Goal: Information Seeking & Learning: Learn about a topic

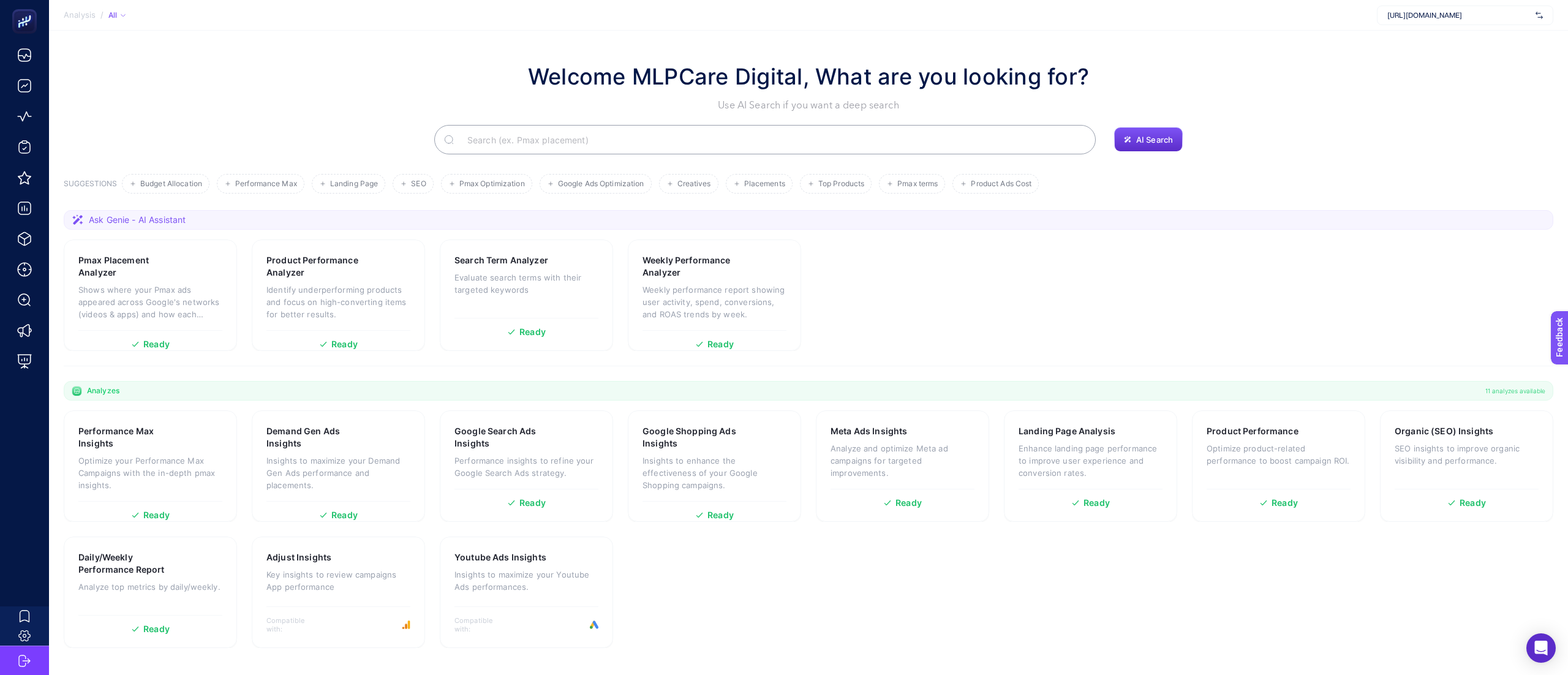
click at [1108, 281] on section "Pmax Placement Analyzer Shows where your Pmax ads appeared across Google's netw…" at bounding box center [808, 294] width 1490 height 111
click at [1072, 312] on section "Pmax Placement Analyzer Shows where your Pmax ads appeared across Google's netw…" at bounding box center [808, 294] width 1490 height 111
click at [1006, 318] on section "Pmax Placement Analyzer Shows where your Pmax ads appeared across Google's netw…" at bounding box center [808, 294] width 1490 height 111
click at [986, 578] on section "Performance Max Insights Optimize your Performance Max Campaigns with the in-de…" at bounding box center [808, 529] width 1490 height 237
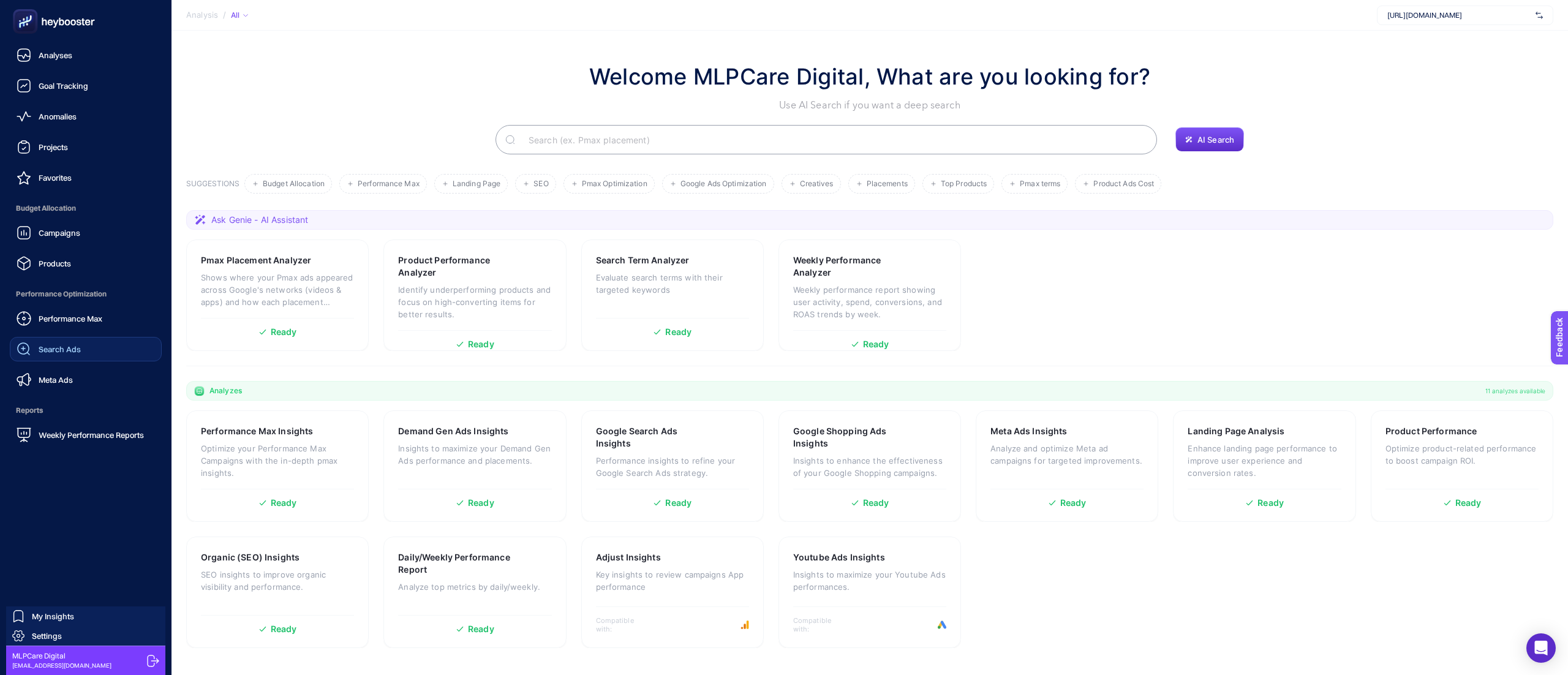
click at [71, 350] on span "Search Ads" at bounding box center [59, 349] width 42 height 10
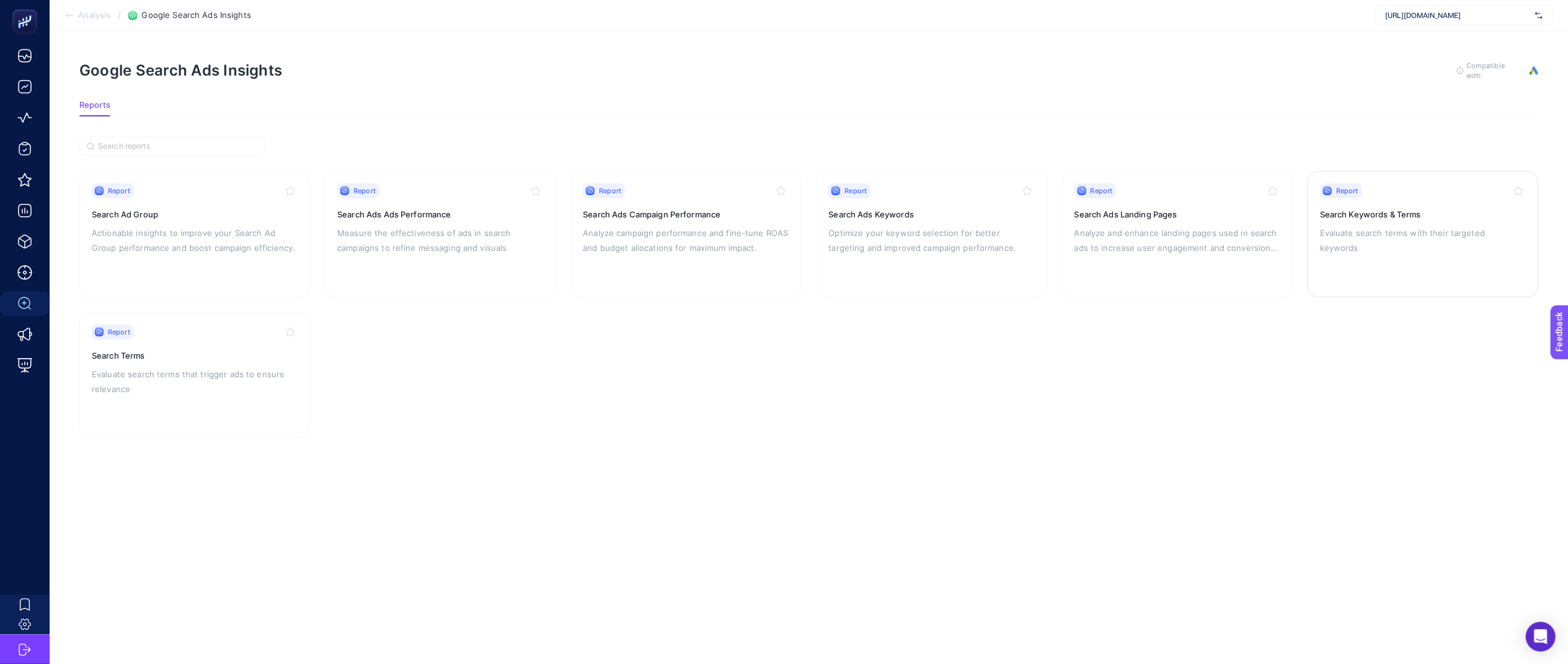
click at [1395, 233] on p "Evaluate search terms with their targeted keywords" at bounding box center [1423, 240] width 206 height 30
click at [224, 349] on h3 "Search Terms" at bounding box center [195, 356] width 206 height 13
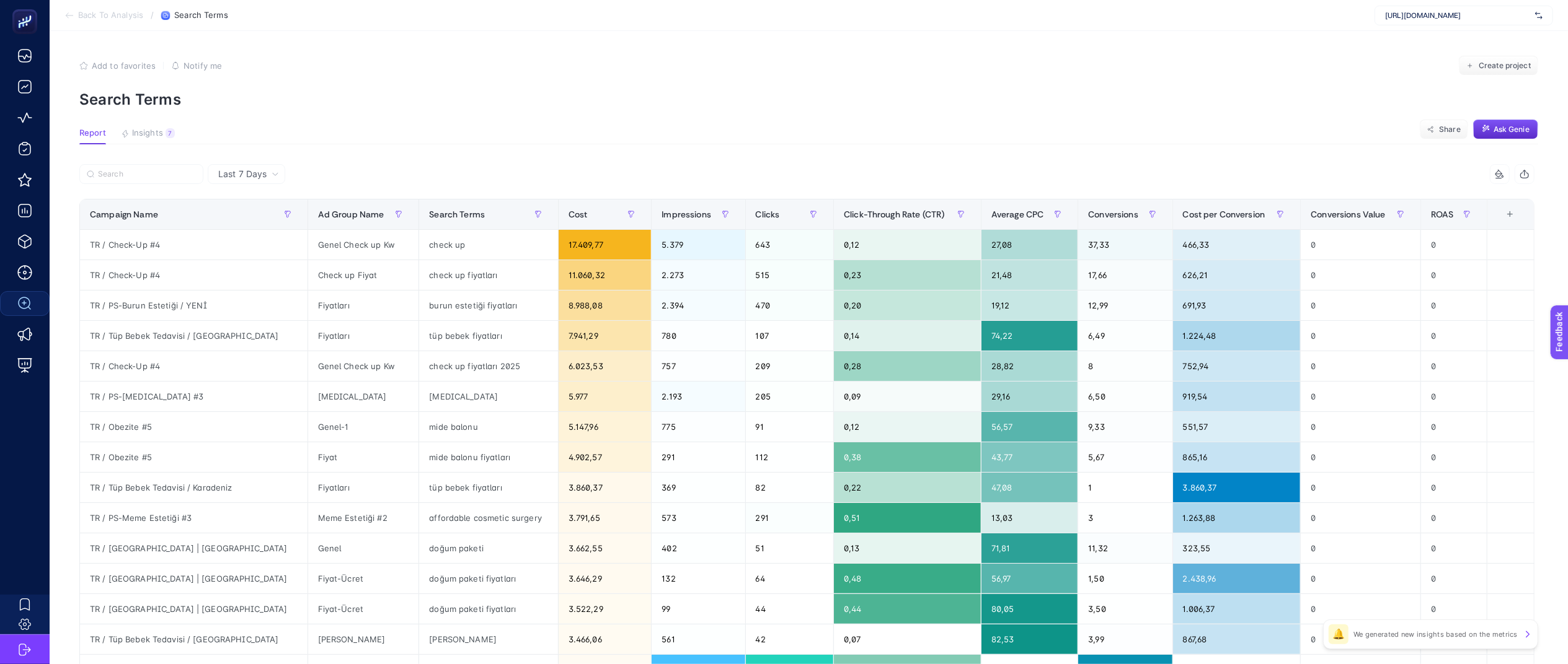
scroll to position [0, 15]
click at [1514, 217] on div "+" at bounding box center [1510, 215] width 24 height 10
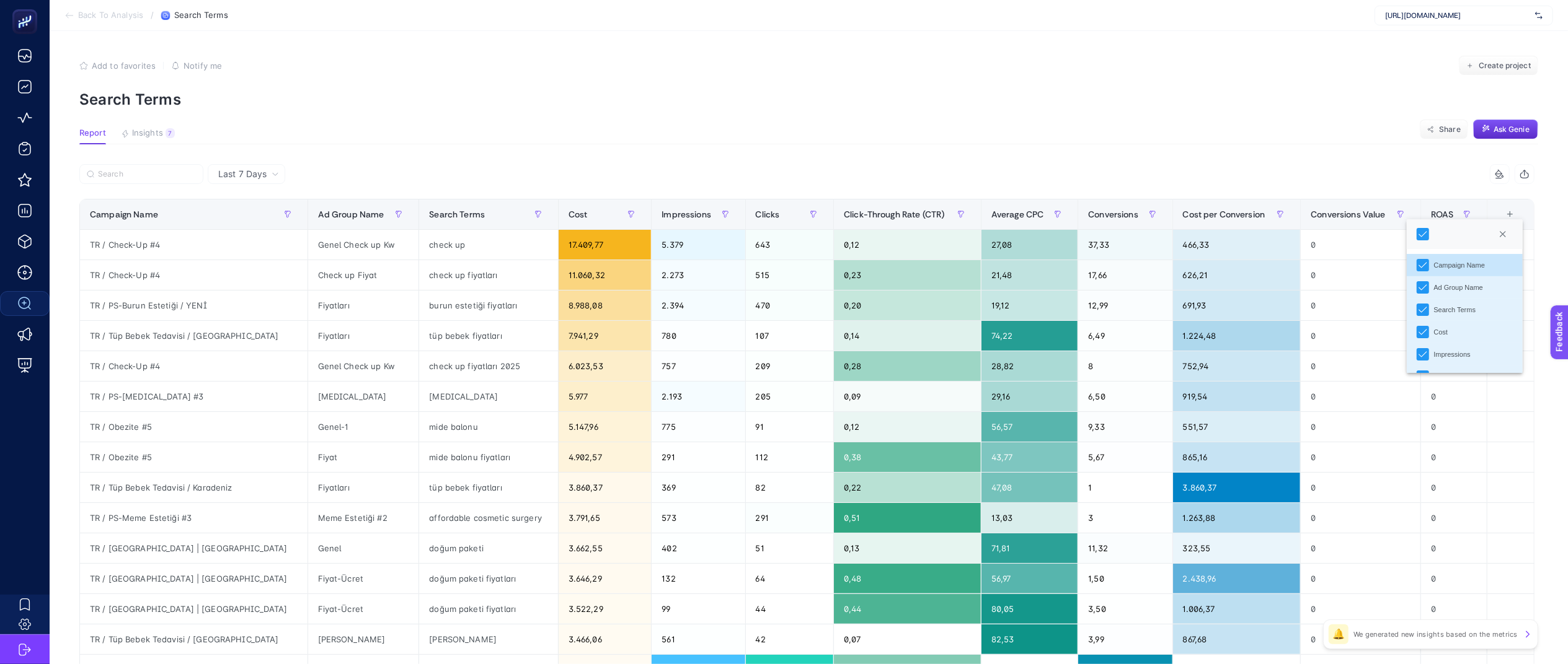
scroll to position [154, 0]
click at [1258, 156] on article "Add to favorites false Notify me Create project Search Terms Report Insights 7 …" at bounding box center [809, 515] width 1518 height 968
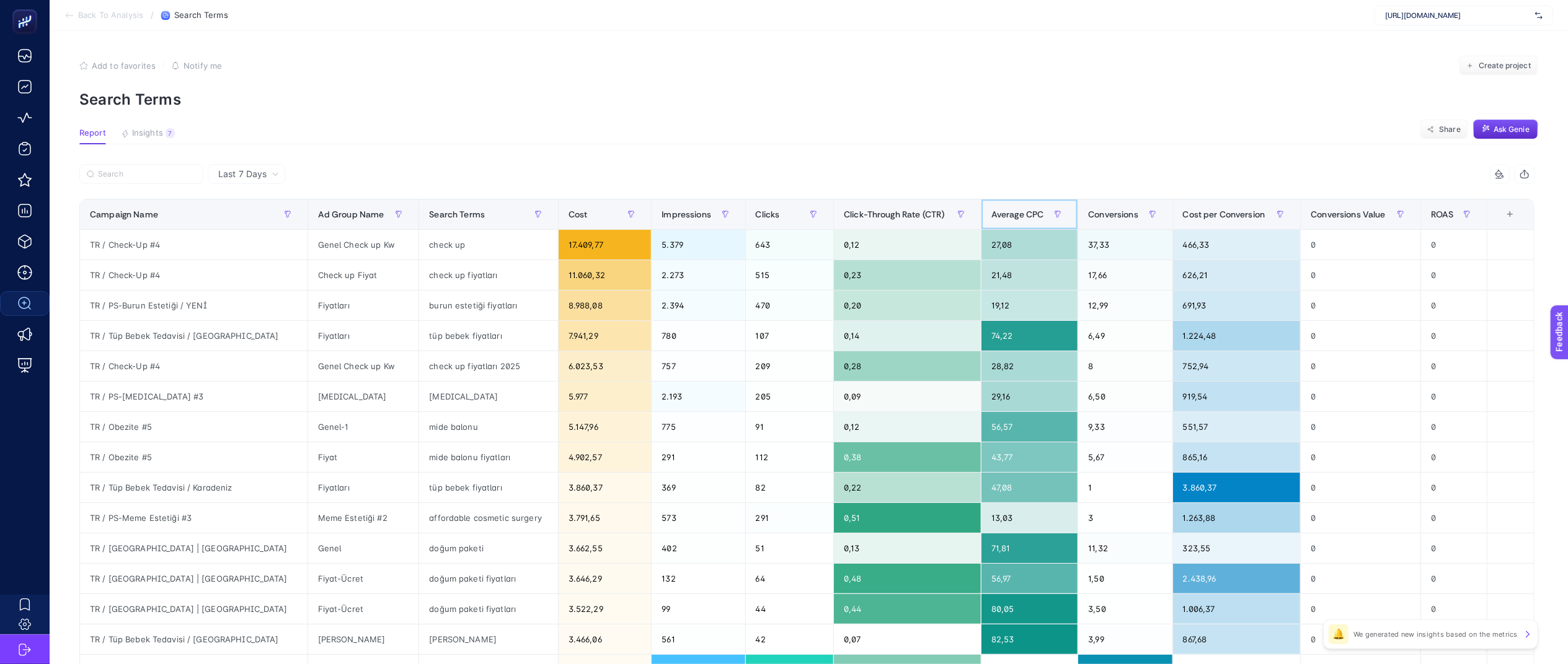
click at [991, 214] on span "Average CPC" at bounding box center [1017, 215] width 53 height 10
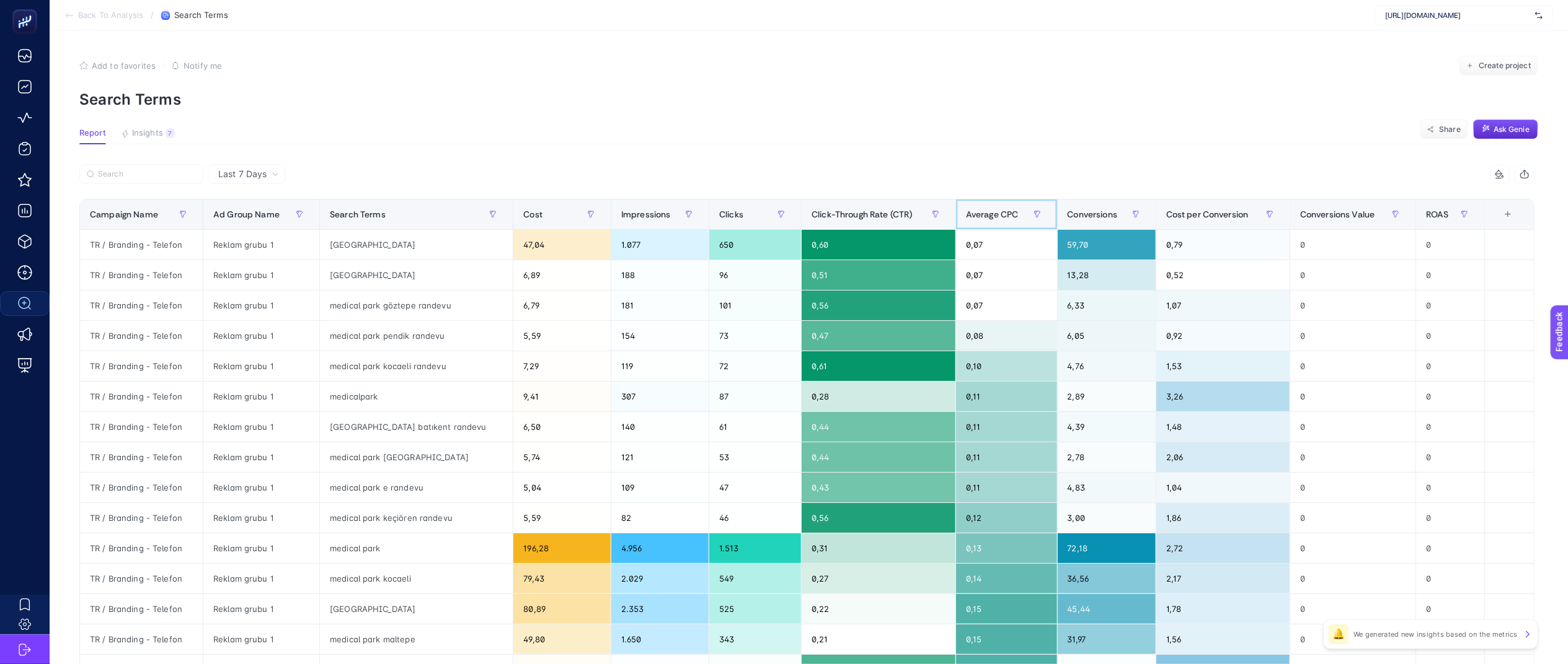
click at [996, 206] on div "Average CPC" at bounding box center [1007, 214] width 81 height 20
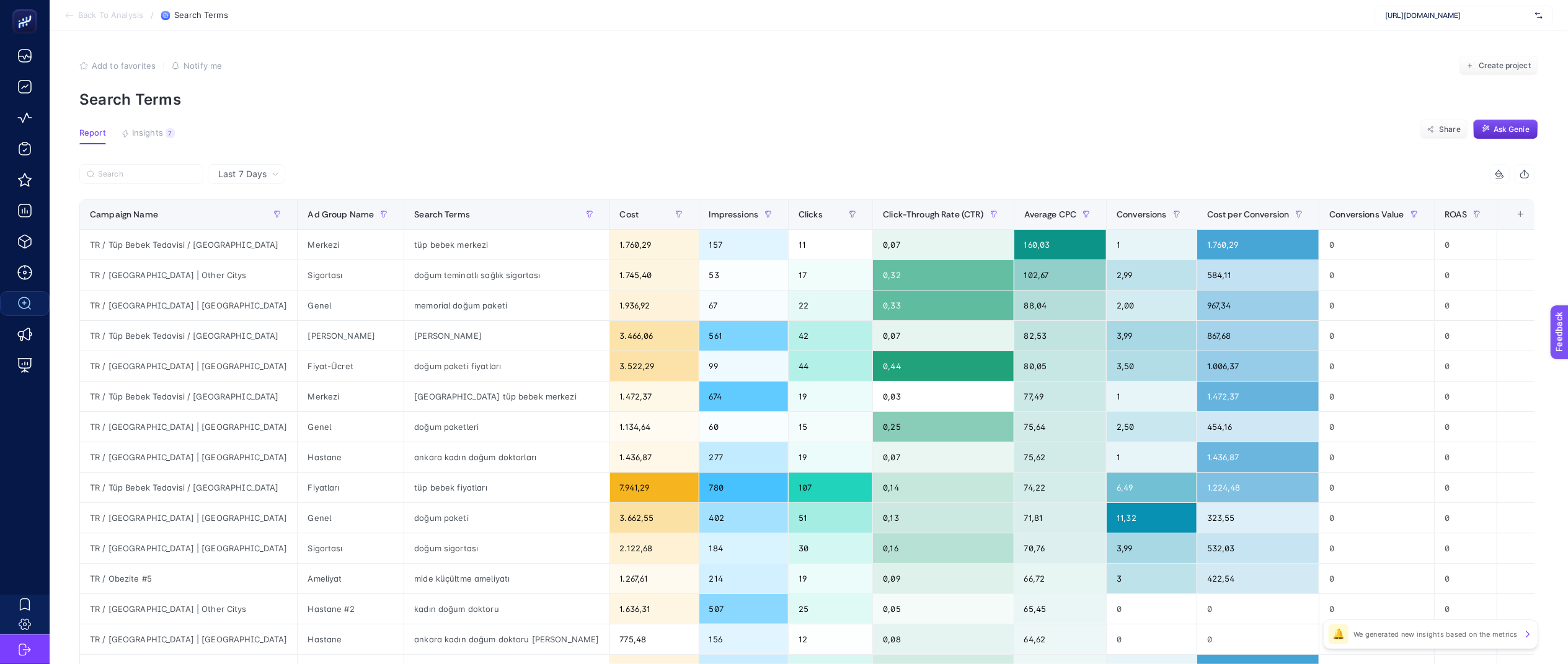
click at [1064, 100] on p "Search Terms" at bounding box center [809, 99] width 1459 height 18
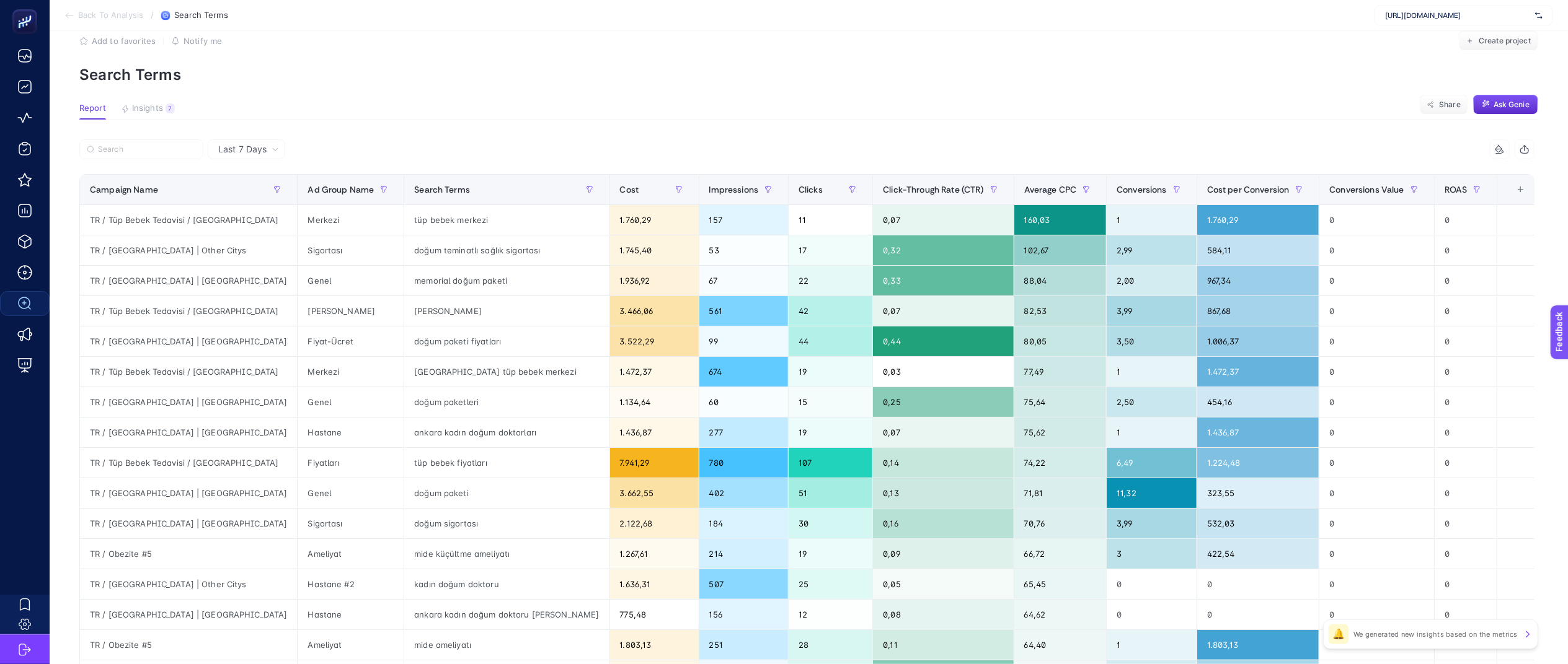
scroll to position [0, 0]
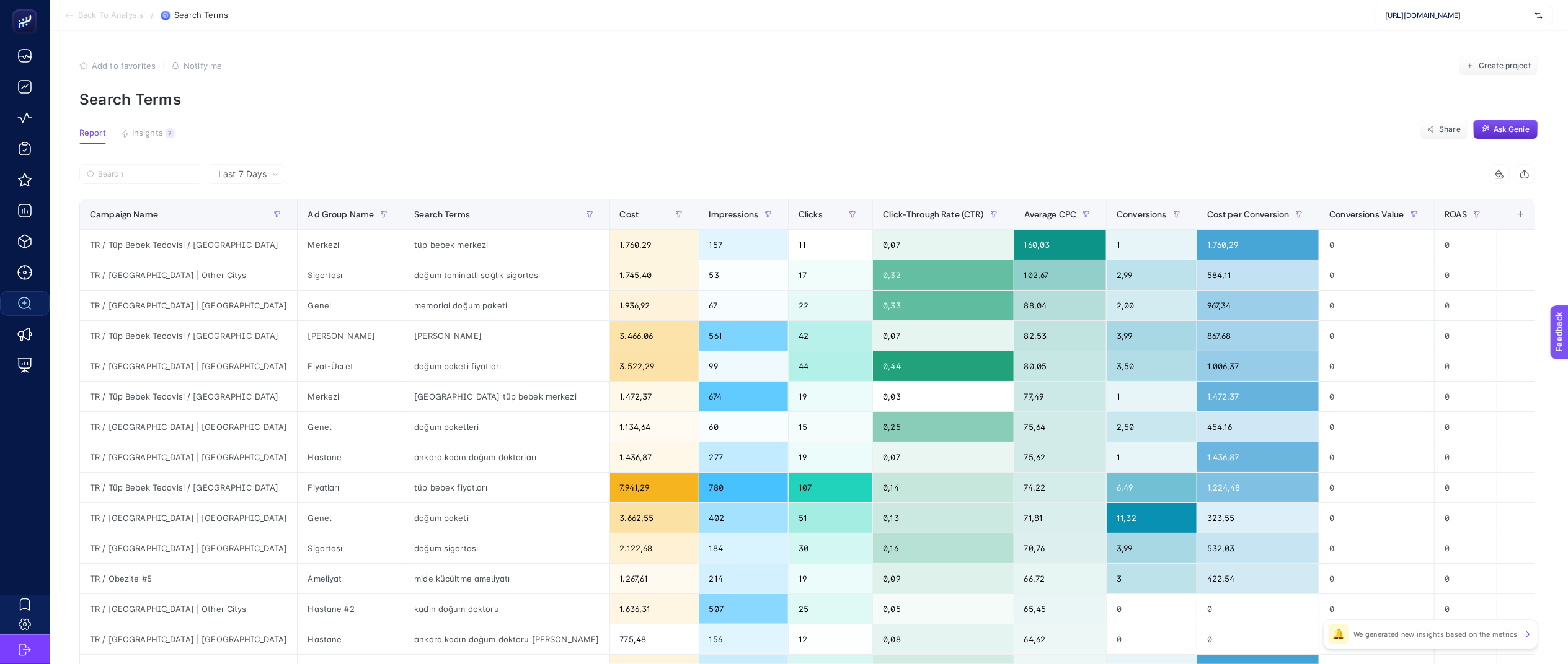
click at [171, 106] on p "Search Terms" at bounding box center [809, 99] width 1459 height 18
click at [135, 123] on article "Add to favorites false Notify me Create project Search Terms Report Insights 7 …" at bounding box center [809, 515] width 1518 height 968
click at [147, 131] on span "Insights" at bounding box center [148, 133] width 31 height 10
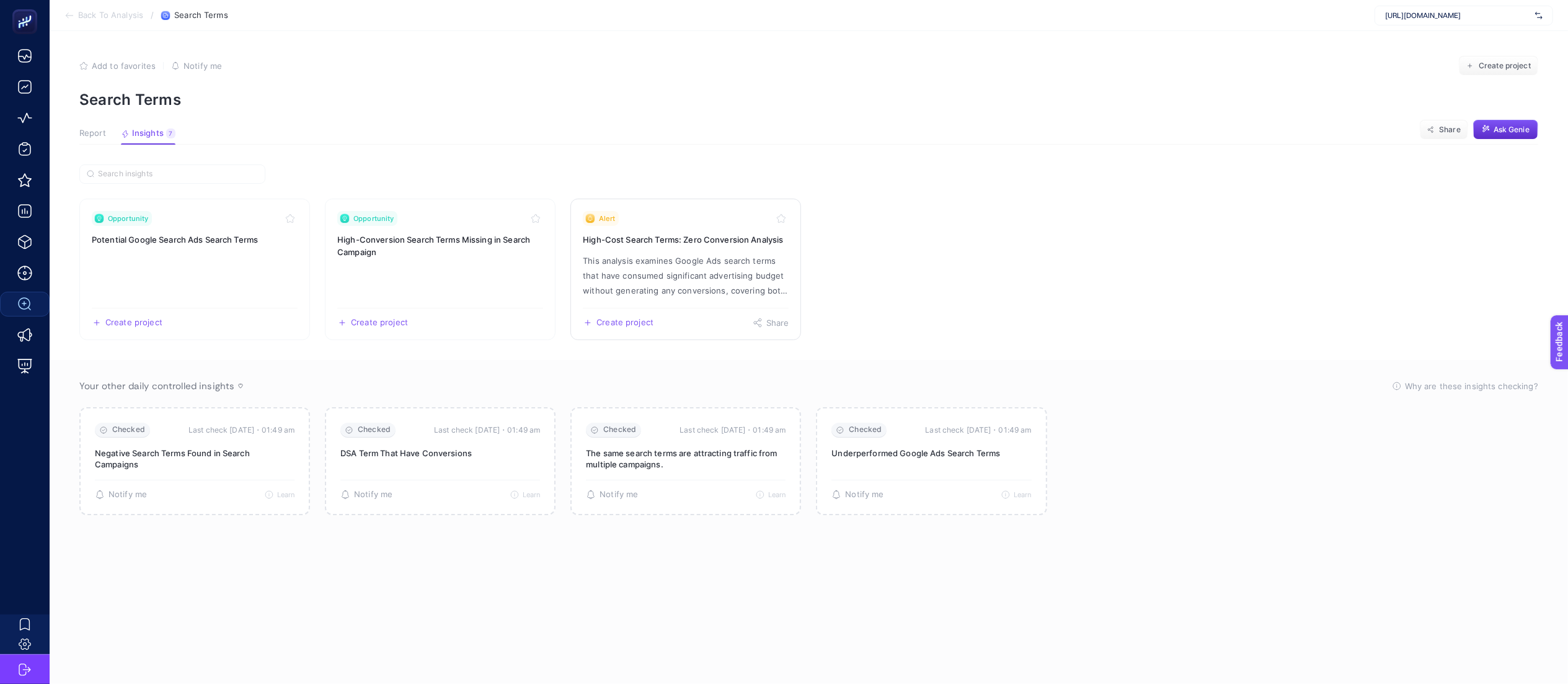
click at [685, 283] on p "This analysis examines Google Ads search terms that have consumed significant a…" at bounding box center [686, 276] width 206 height 45
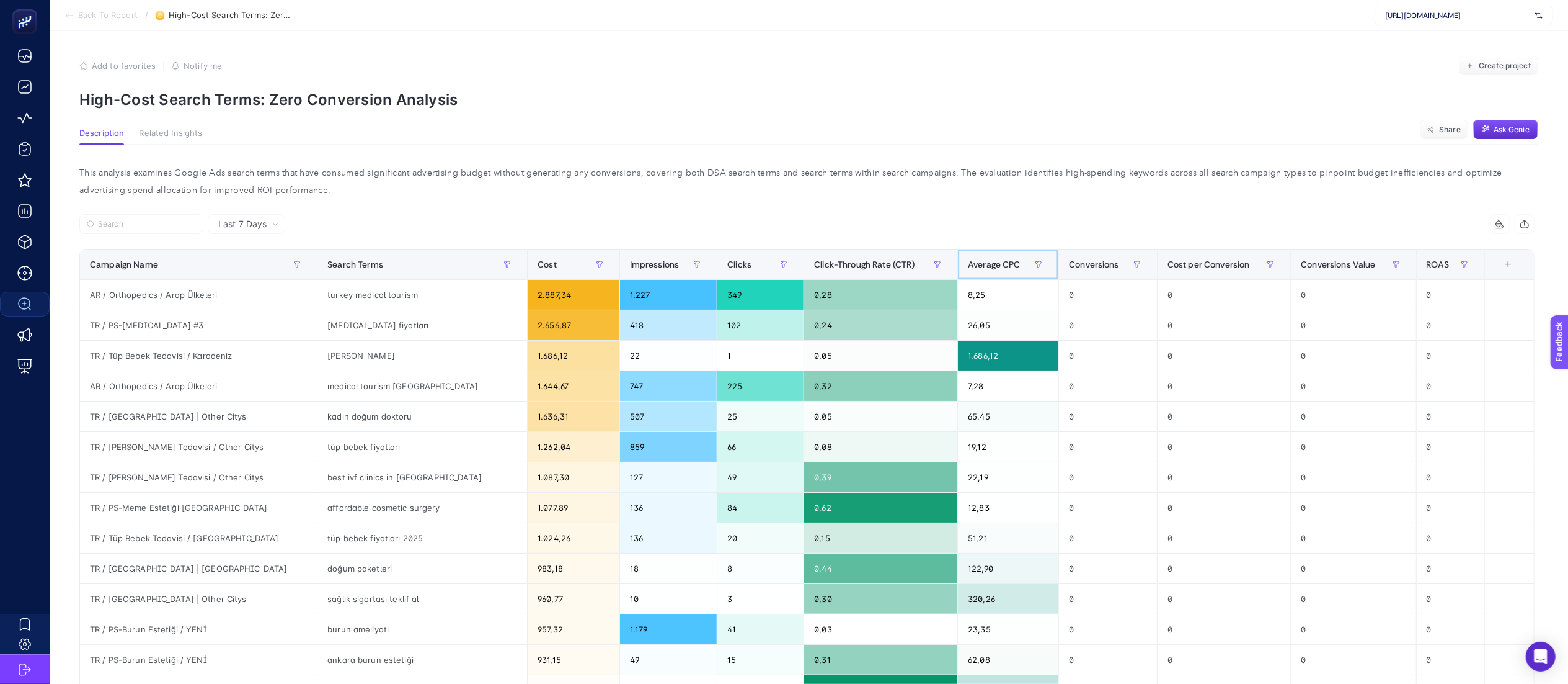
click at [968, 269] on span "Average CPC" at bounding box center [994, 265] width 53 height 10
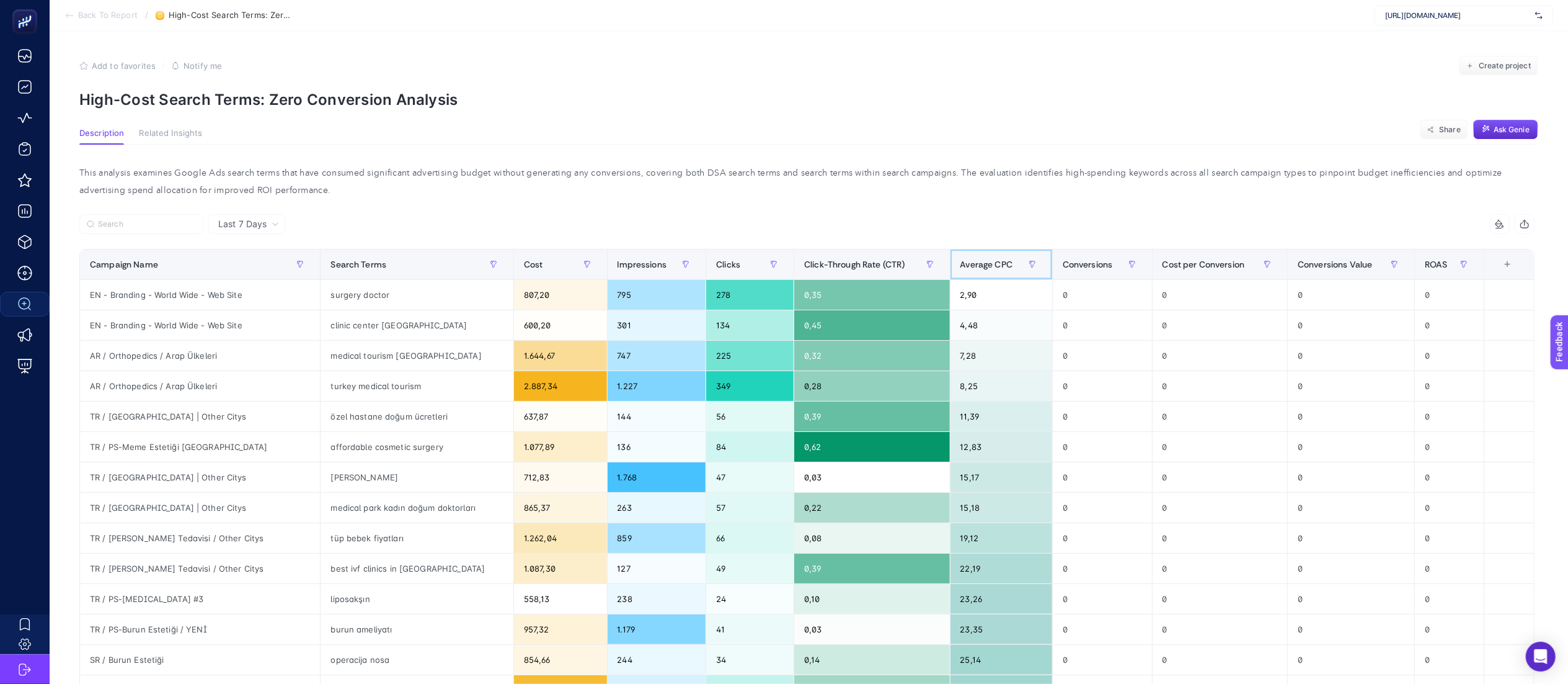
click at [961, 269] on span "Average CPC" at bounding box center [987, 265] width 53 height 10
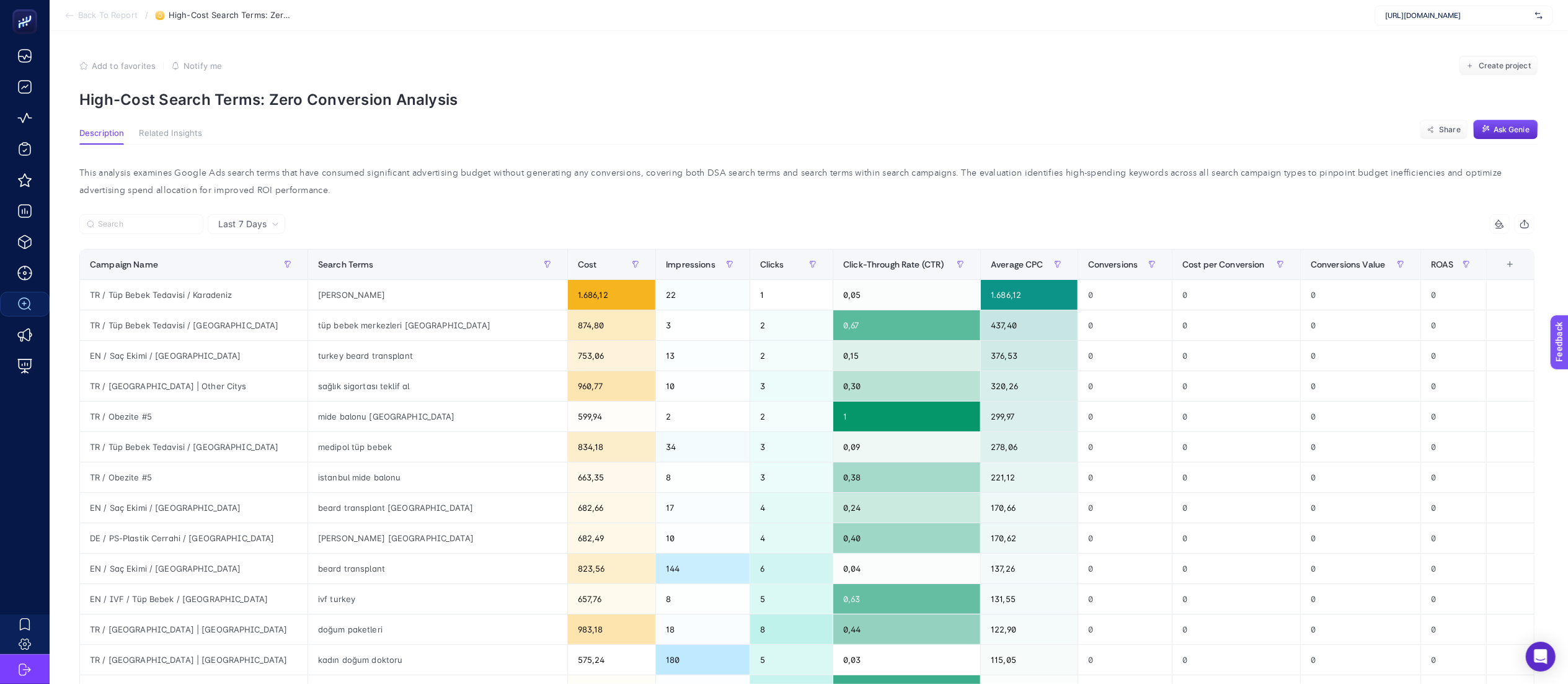
click at [273, 222] on icon at bounding box center [275, 224] width 8 height 8
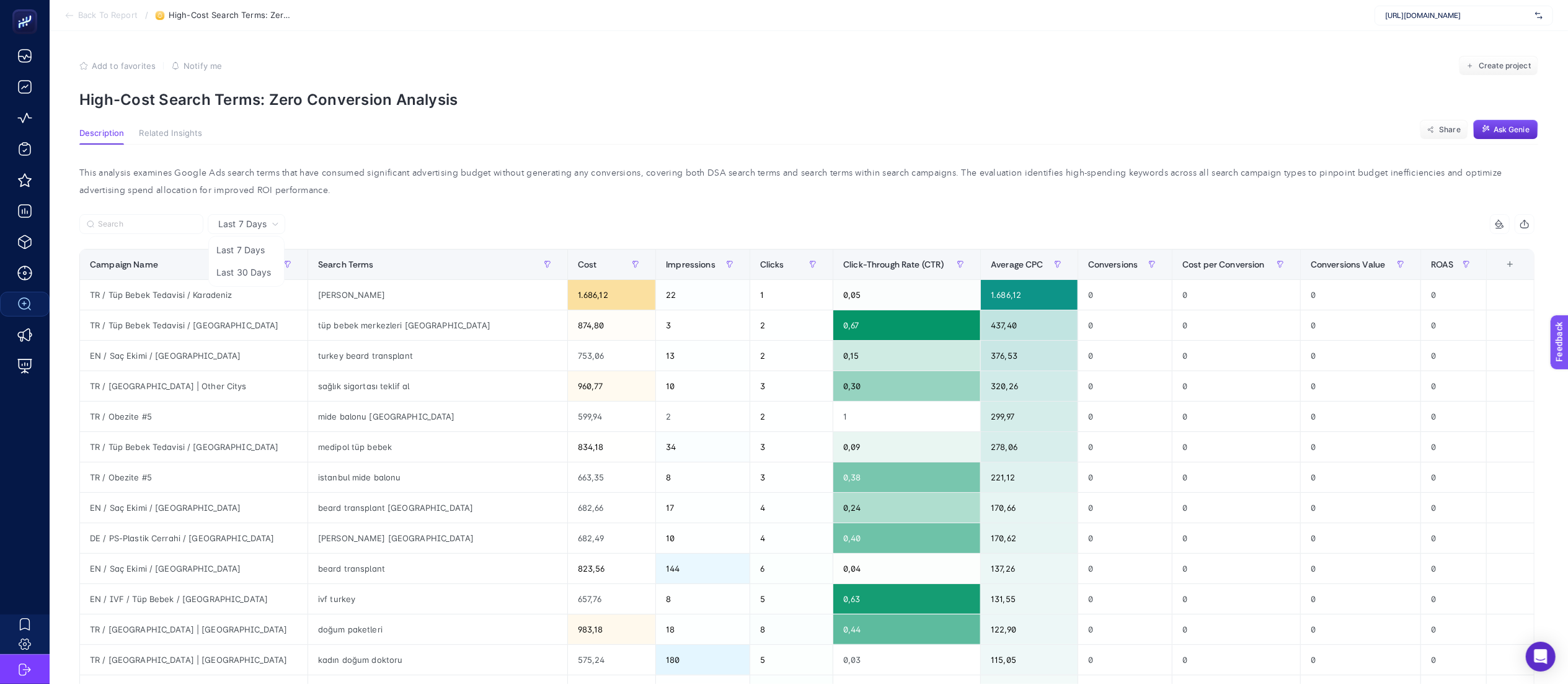
click at [492, 185] on div "This analysis examines Google Ads search terms that have consumed significant a…" at bounding box center [807, 181] width 1475 height 35
click at [207, 295] on div "TR / Tüp Bebek Tedavisi / Karadeniz" at bounding box center [194, 295] width 228 height 30
click at [198, 295] on div "TR / Tüp Bebek Tedavisi / Karadeniz" at bounding box center [194, 295] width 228 height 30
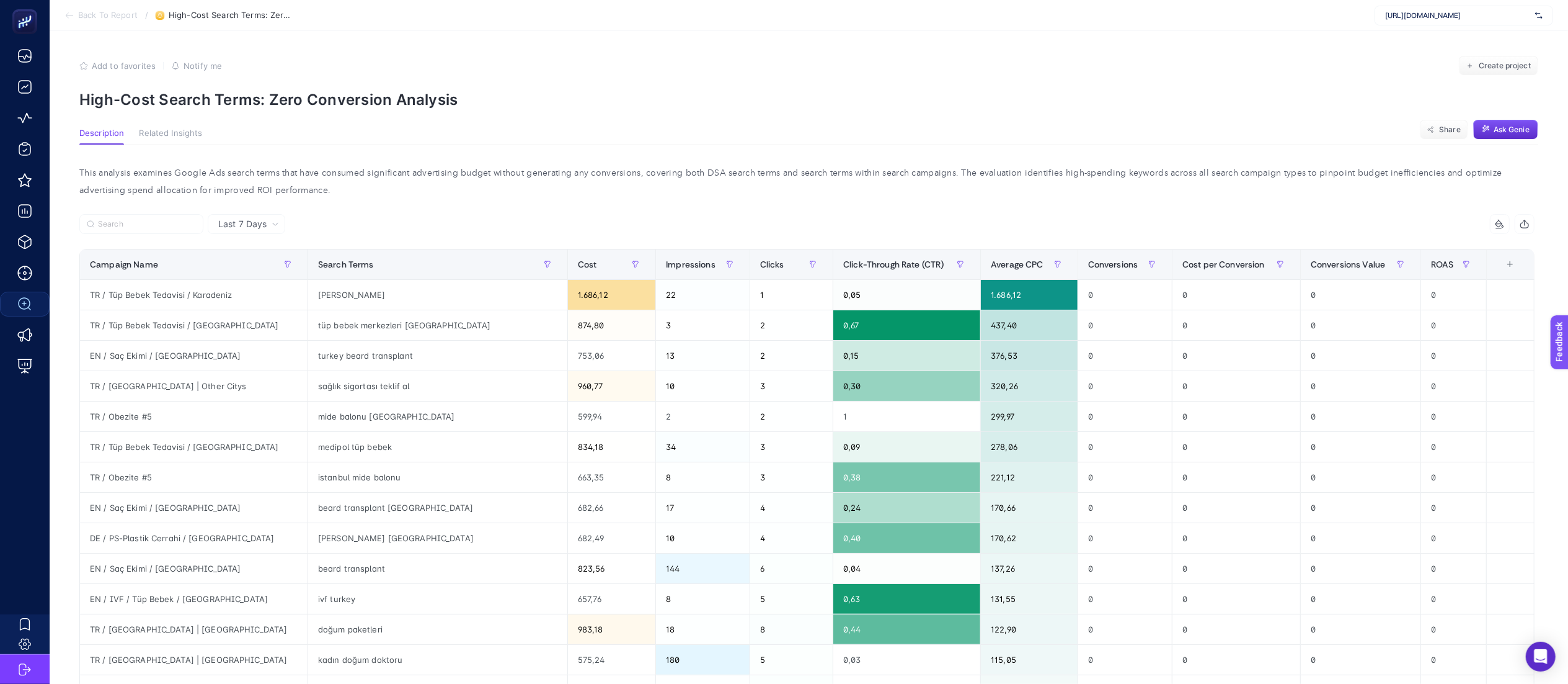
click at [303, 170] on div "This analysis examines Google Ads search terms that have consumed significant a…" at bounding box center [807, 181] width 1475 height 35
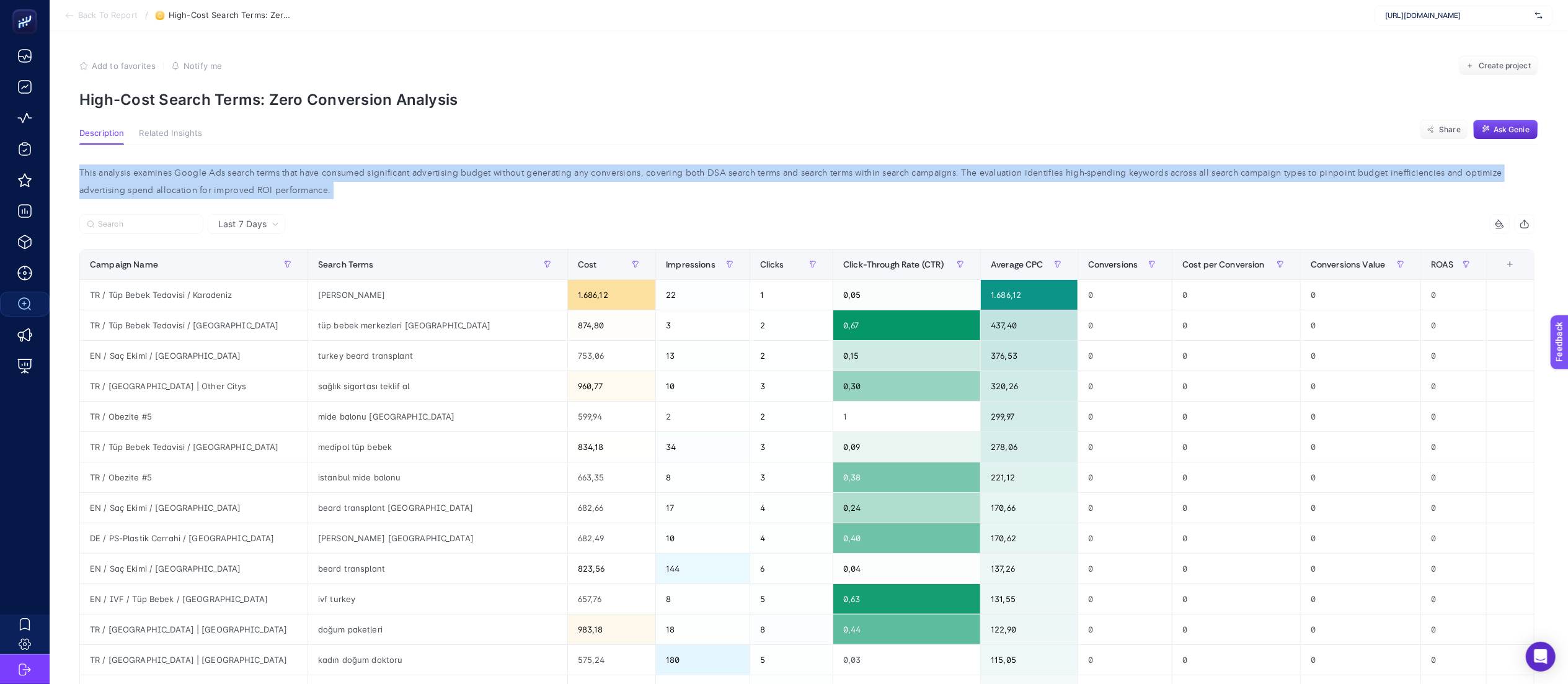
click at [303, 170] on div "This analysis examines Google Ads search terms that have consumed significant a…" at bounding box center [807, 181] width 1475 height 35
copy div "This analysis examines Google Ads search terms that have consumed significant a…"
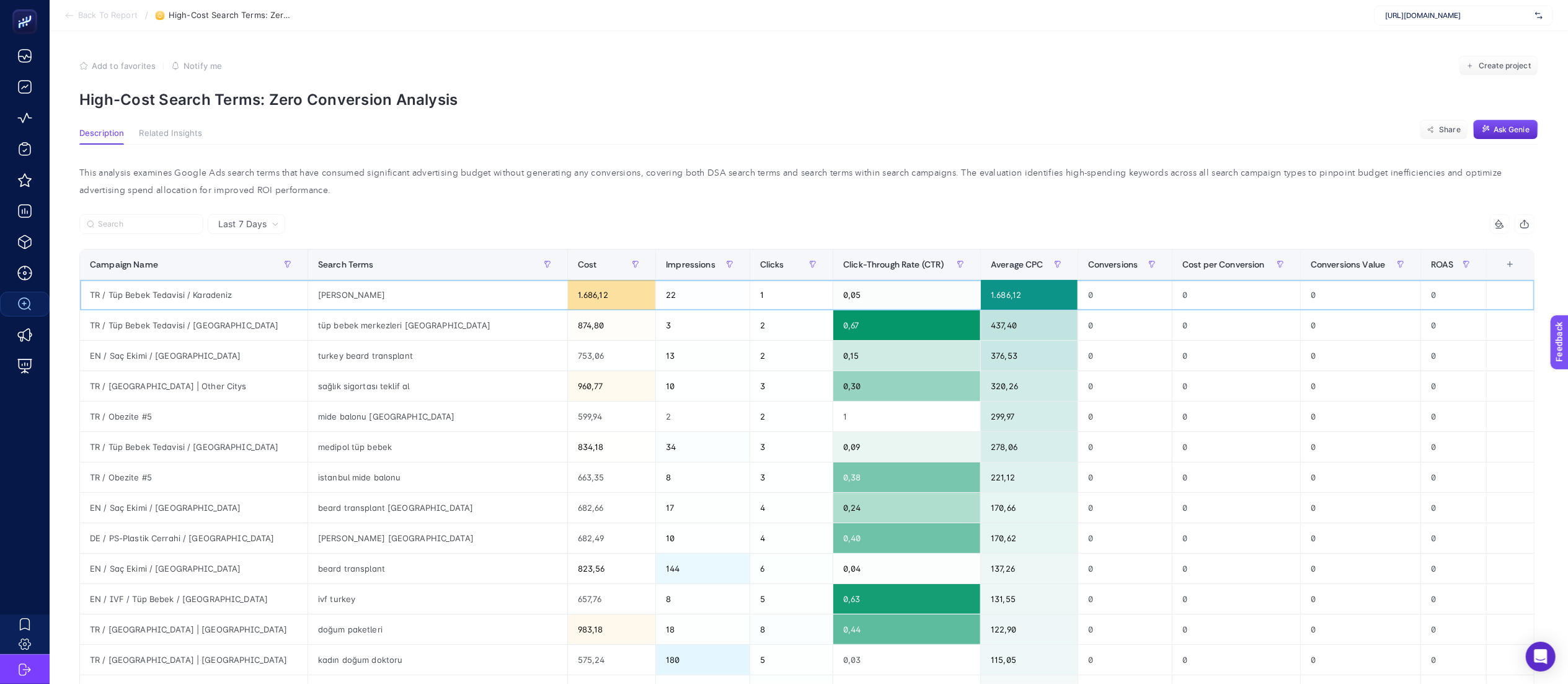
click at [1035, 285] on div "1.686,12" at bounding box center [1029, 295] width 97 height 30
click at [891, 190] on div "This analysis examines Google Ads search terms that have consumed significant a…" at bounding box center [807, 181] width 1475 height 35
click at [886, 226] on div "9 items selected" at bounding box center [1171, 223] width 728 height 20
click at [866, 218] on div "9 items selected" at bounding box center [1171, 223] width 728 height 20
click at [860, 198] on div "This analysis examines Google Ads search terms that have consumed significant a…" at bounding box center [807, 181] width 1475 height 35
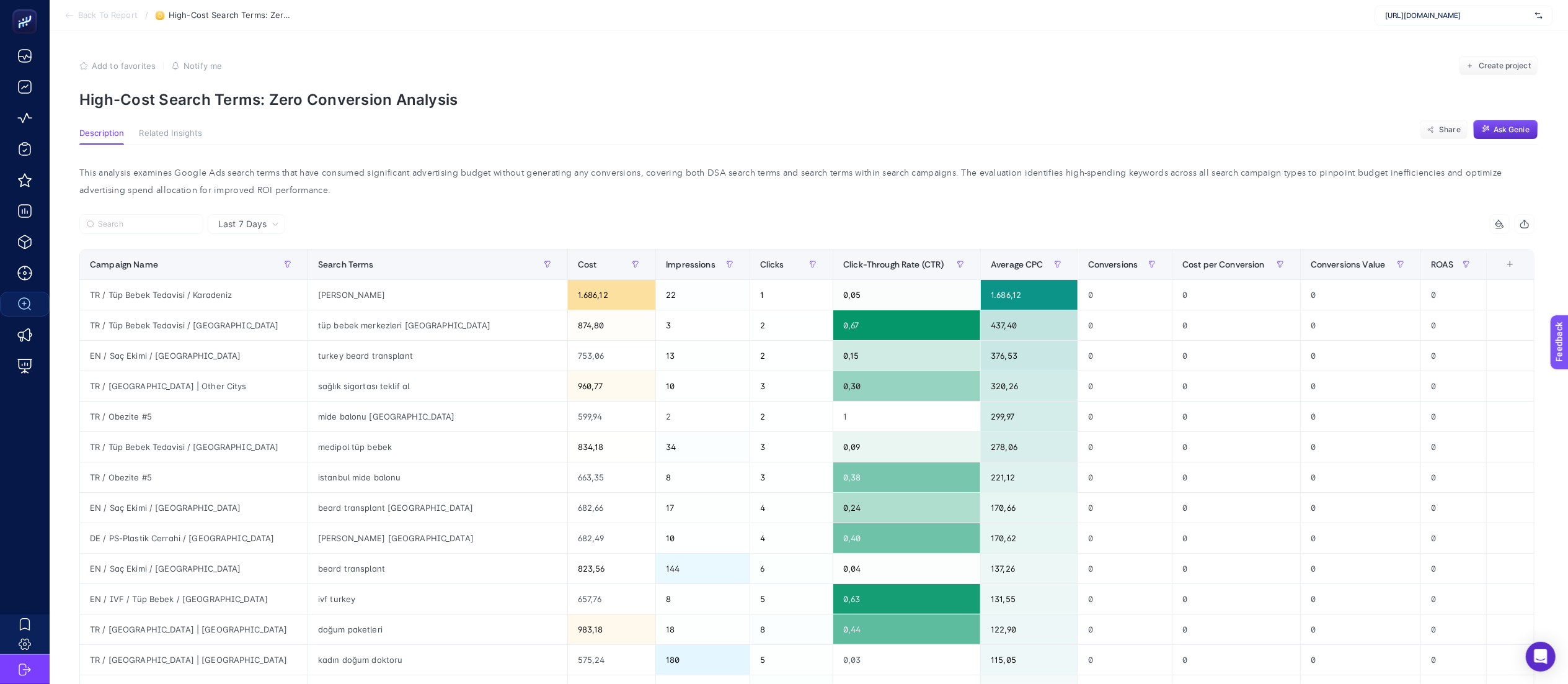
click at [860, 198] on div "This analysis examines Google Ads search terms that have consumed significant a…" at bounding box center [807, 181] width 1475 height 35
click at [439, 91] on p "High-Cost Search Terms: Zero Conversion Analysis" at bounding box center [809, 99] width 1459 height 18
click at [1094, 307] on div "0" at bounding box center [1125, 295] width 93 height 30
click at [1142, 190] on div "This analysis examines Google Ads search terms that have consumed significant a…" at bounding box center [807, 181] width 1475 height 35
click at [1103, 302] on div "0" at bounding box center [1125, 295] width 93 height 30
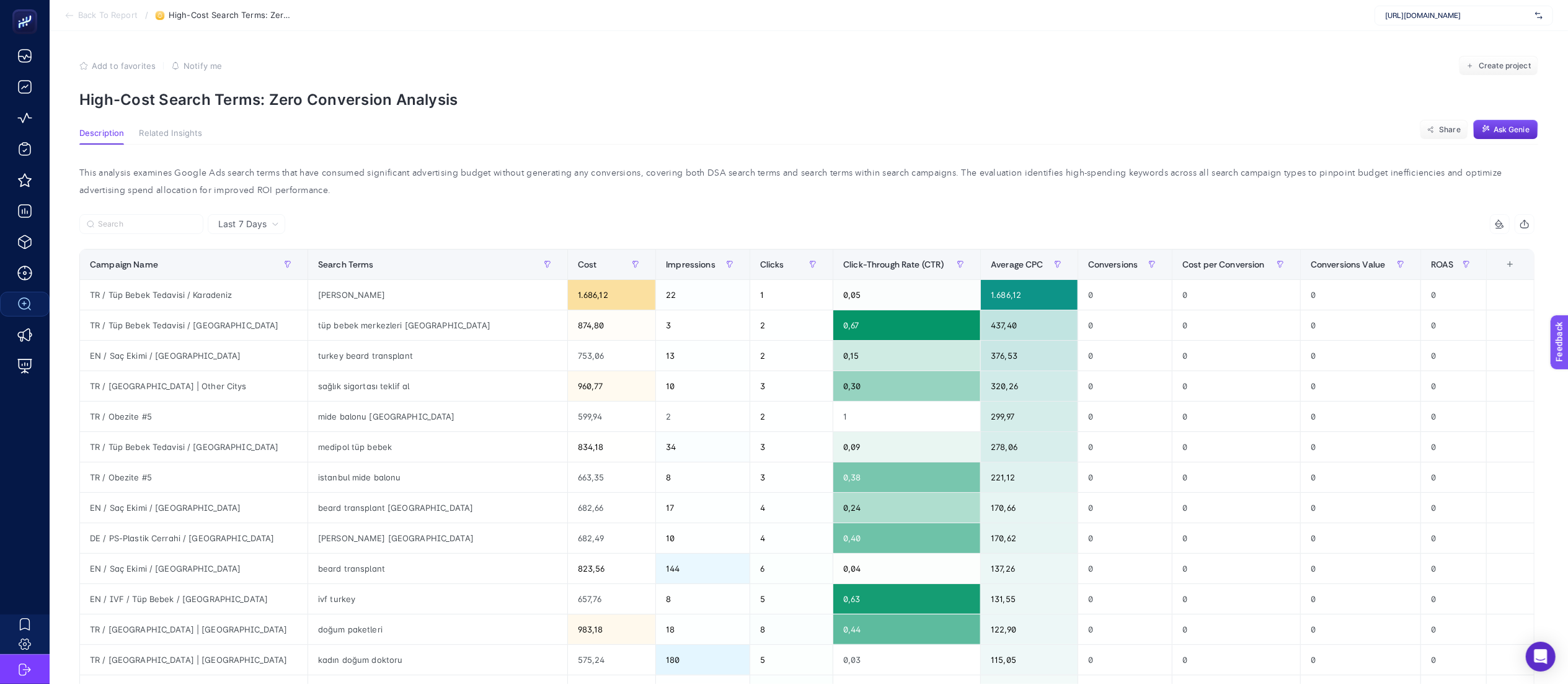
click at [1142, 213] on div "This analysis examines Google Ads search terms that have consumed significant a…" at bounding box center [807, 590] width 1475 height 891
click at [732, 197] on div "This analysis examines Google Ads search terms that have consumed significant a…" at bounding box center [807, 181] width 1475 height 35
click at [707, 195] on div "This analysis examines Google Ads search terms that have consumed significant a…" at bounding box center [807, 181] width 1475 height 35
click at [787, 163] on div "This analysis examines Google Ads search terms that have consumed significant a…" at bounding box center [807, 590] width 1475 height 891
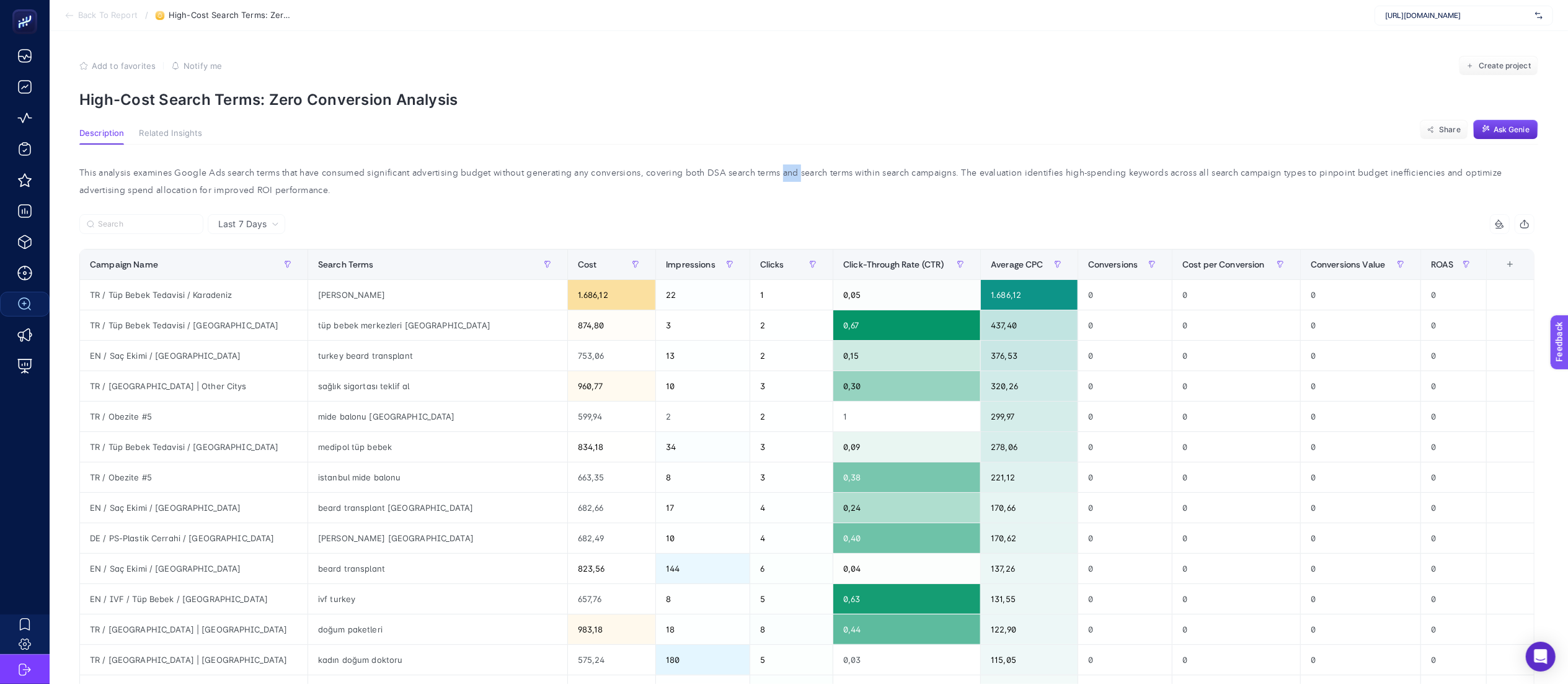
click at [787, 163] on div "This analysis examines Google Ads search terms that have consumed significant a…" at bounding box center [807, 590] width 1475 height 891
click at [780, 164] on div "This analysis examines Google Ads search terms that have consumed significant a…" at bounding box center [807, 181] width 1475 height 35
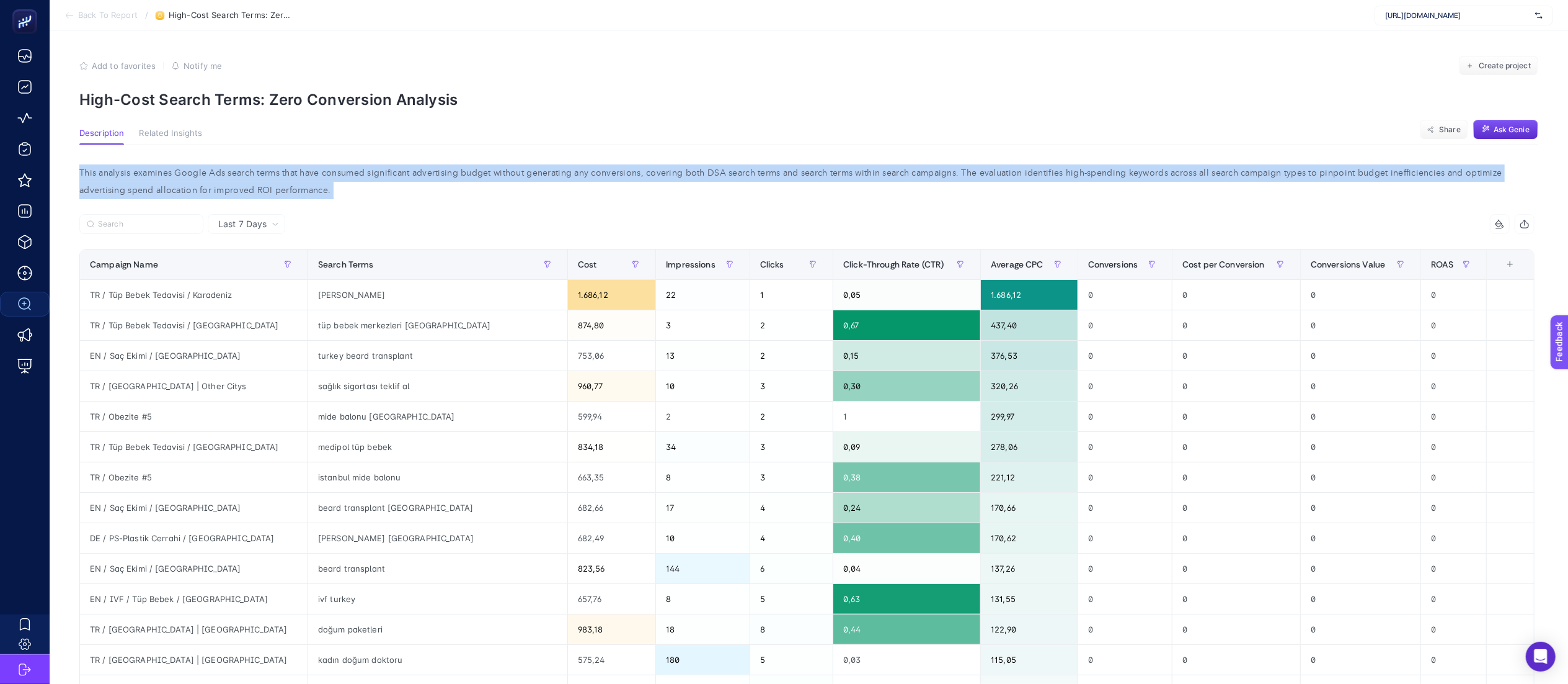
click at [780, 164] on div "This analysis examines Google Ads search terms that have consumed significant a…" at bounding box center [807, 181] width 1475 height 35
click at [769, 180] on div "This analysis examines Google Ads search terms that have consumed significant a…" at bounding box center [807, 181] width 1475 height 35
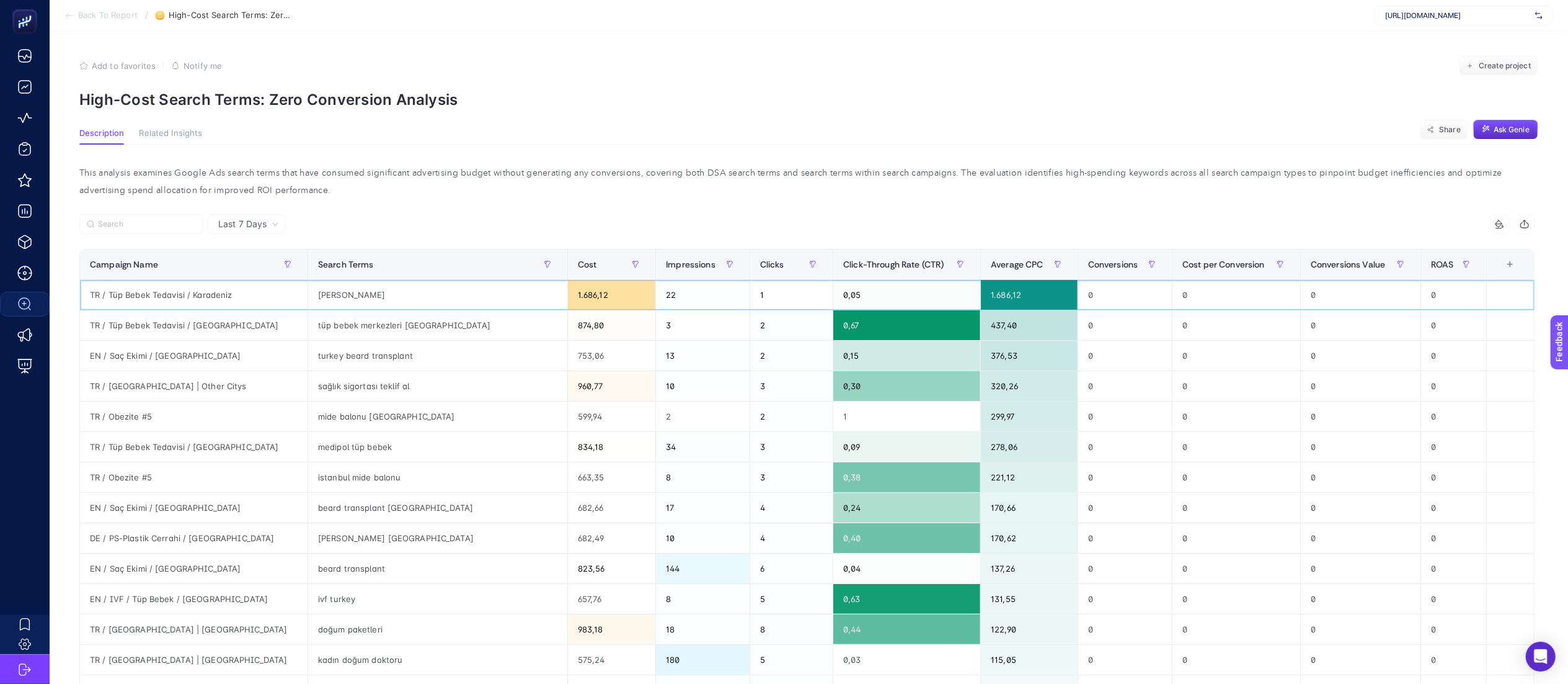
click at [656, 298] on div "22" at bounding box center [703, 295] width 93 height 30
click at [593, 197] on div "This analysis examines Google Ads search terms that have consumed significant a…" at bounding box center [807, 181] width 1475 height 35
click at [634, 176] on div "This analysis examines Google Ads search terms that have consumed significant a…" at bounding box center [807, 181] width 1475 height 35
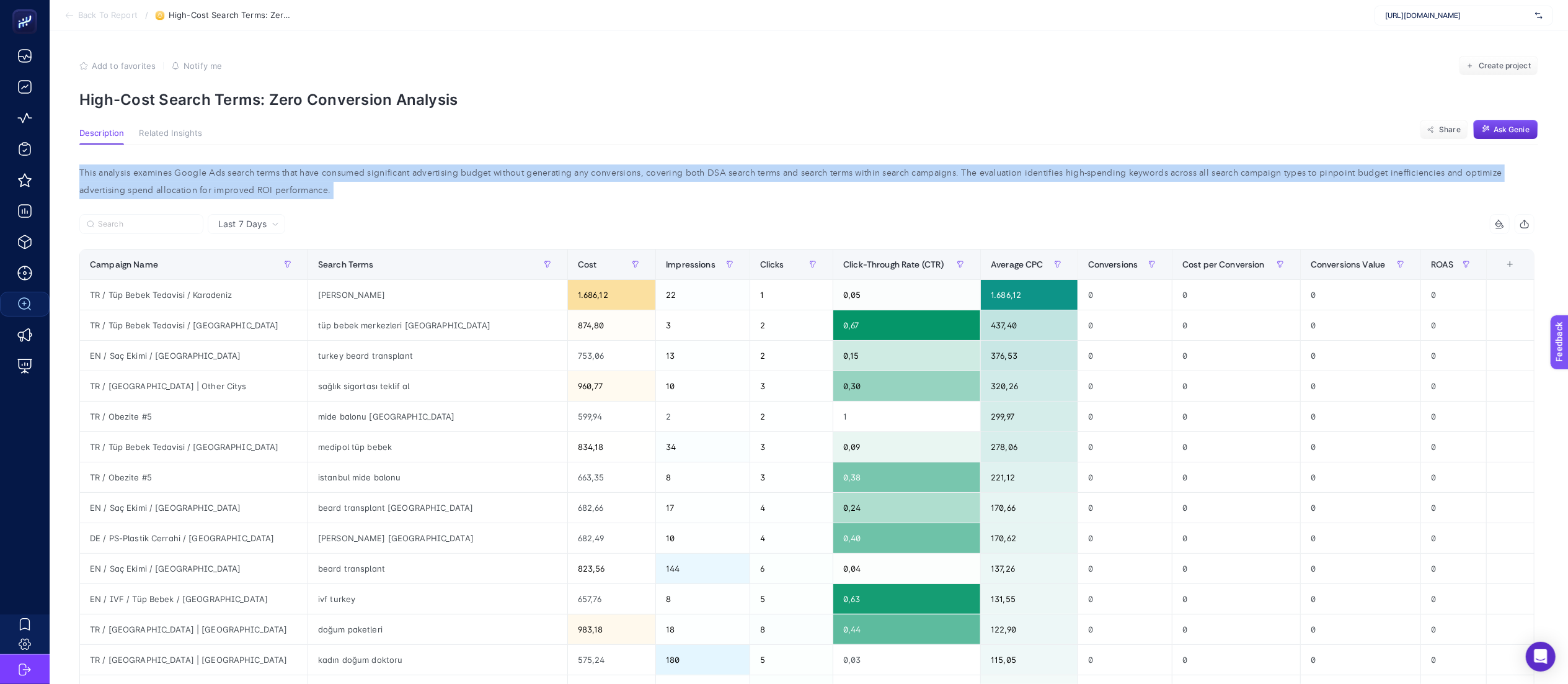
click at [634, 176] on div "This analysis examines Google Ads search terms that have consumed significant a…" at bounding box center [807, 181] width 1475 height 35
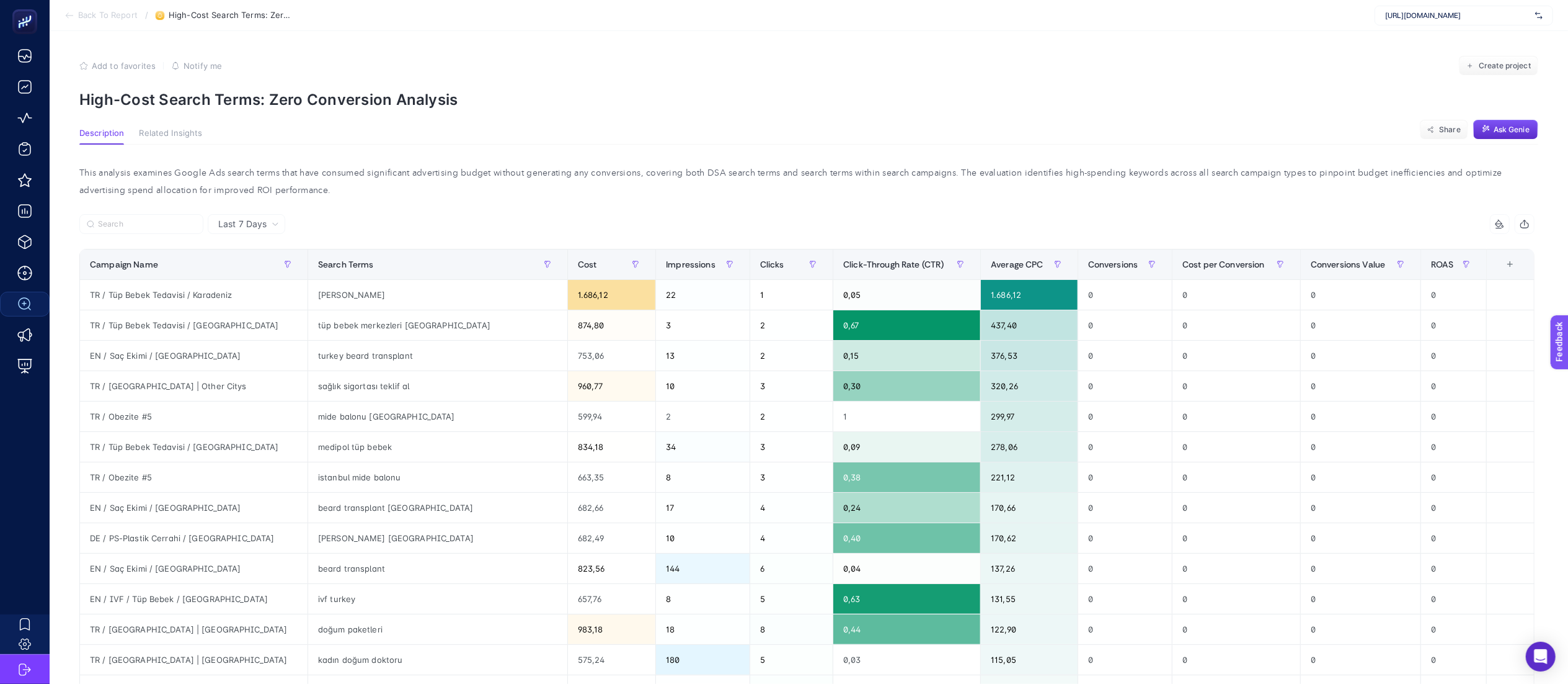
click at [691, 94] on p "High-Cost Search Terms: Zero Conversion Analysis" at bounding box center [809, 99] width 1459 height 18
click at [692, 112] on article "Add to favorites false Notify me Create project High-Cost Search Terms: Zero Co…" at bounding box center [809, 546] width 1518 height 1029
click at [758, 87] on section "Add to favorites false Notify me Create project High-Cost Search Terms: Zero Co…" at bounding box center [809, 82] width 1459 height 53
click at [1308, 217] on div "9 items selected" at bounding box center [1171, 223] width 728 height 20
click at [663, 176] on div "This analysis examines Google Ads search terms that have consumed significant a…" at bounding box center [807, 181] width 1475 height 35
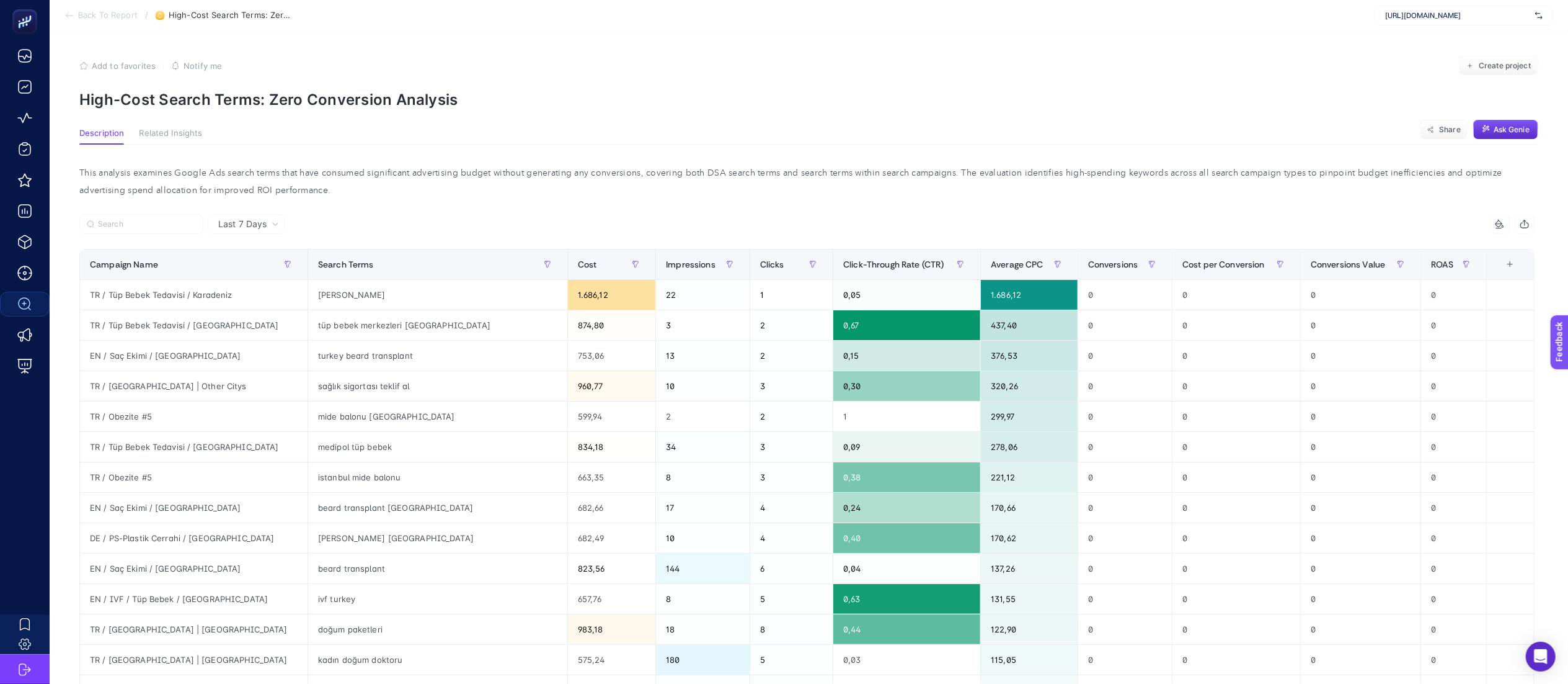
click at [102, 97] on p "High-Cost Search Terms: Zero Conversion Analysis" at bounding box center [809, 99] width 1459 height 18
copy article "High-Cost Search Terms: Zero Conversion Analysis"
